Goal: Task Accomplishment & Management: Manage account settings

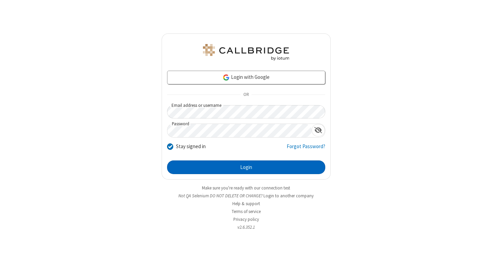
click at [246, 167] on button "Login" at bounding box center [246, 167] width 158 height 14
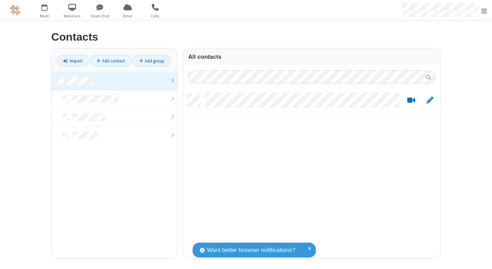
scroll to position [165, 252]
click at [114, 81] on link at bounding box center [115, 81] width 126 height 18
click at [111, 61] on link "Add contact" at bounding box center [110, 61] width 41 height 12
